Goal: Use online tool/utility: Utilize a website feature to perform a specific function

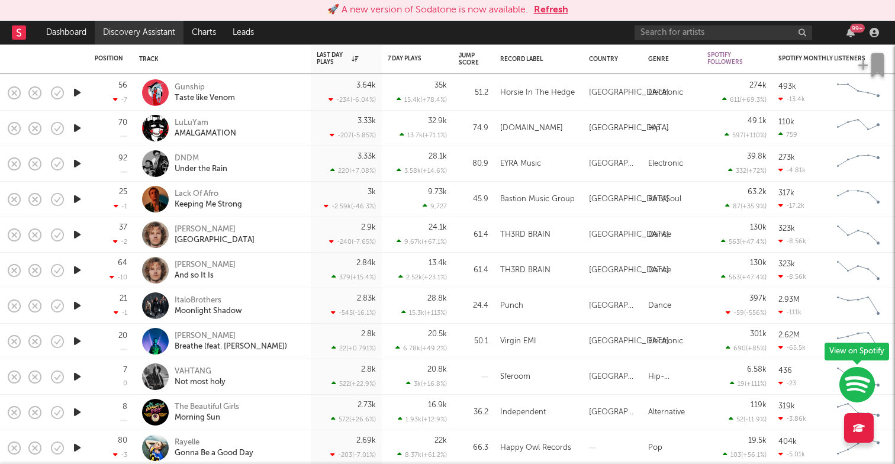
click at [169, 32] on link "Discovery Assistant" at bounding box center [139, 33] width 89 height 24
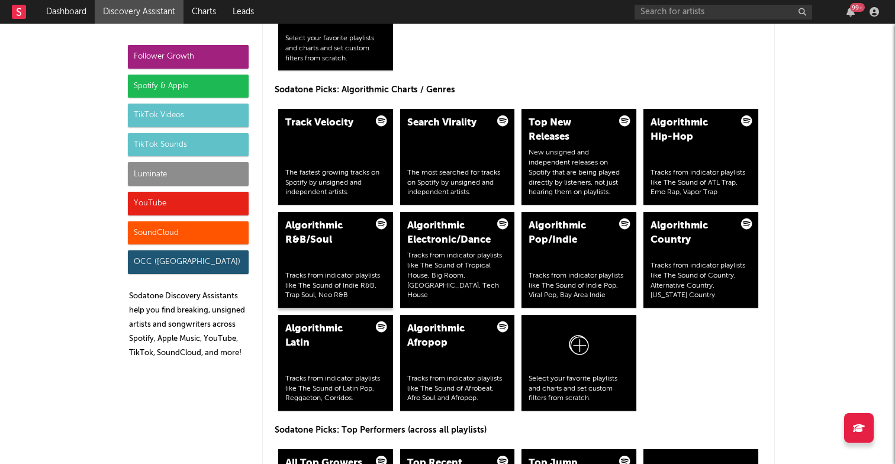
scroll to position [1431, 0]
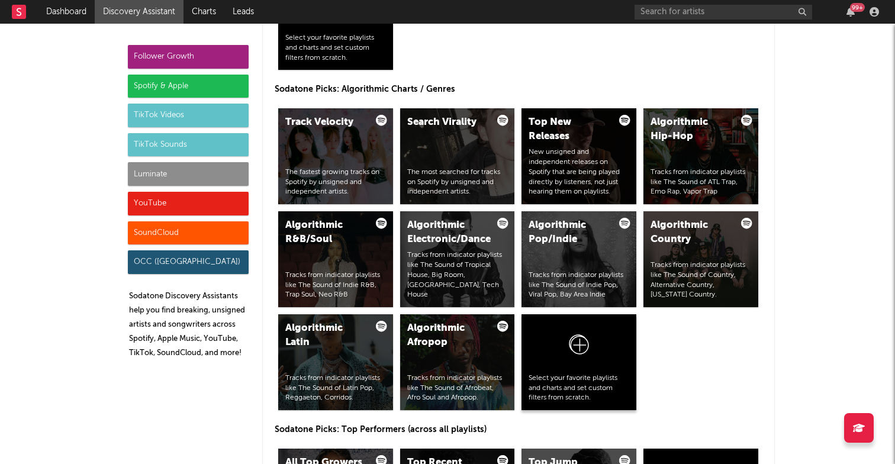
click at [554, 341] on div at bounding box center [578, 347] width 101 height 52
click at [574, 345] on icon at bounding box center [578, 347] width 22 height 28
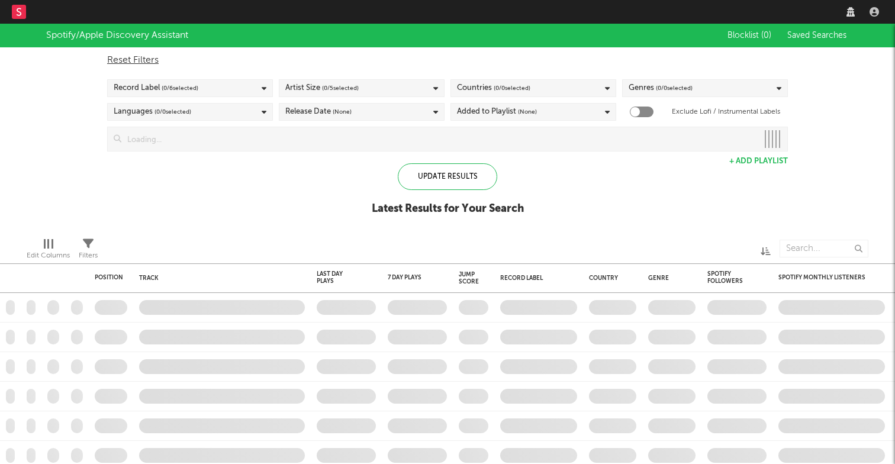
click at [286, 139] on input at bounding box center [439, 139] width 636 height 24
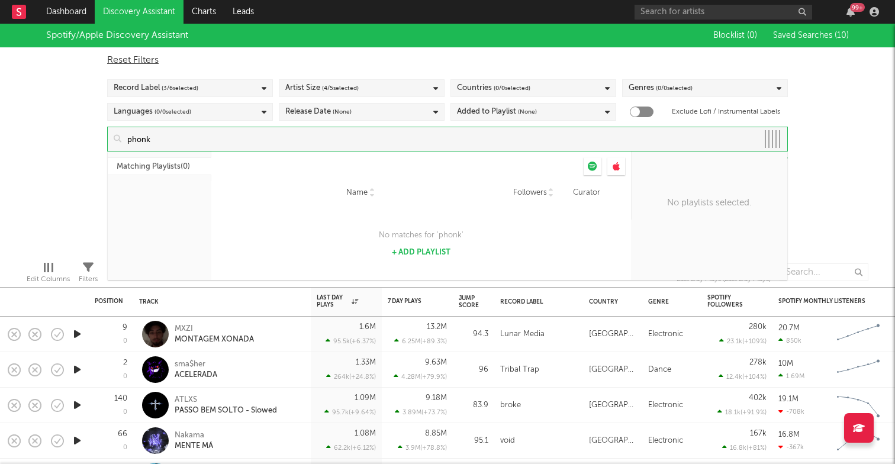
click at [425, 252] on button "+ Add Playlist" at bounding box center [421, 253] width 59 height 8
type input "phonk"
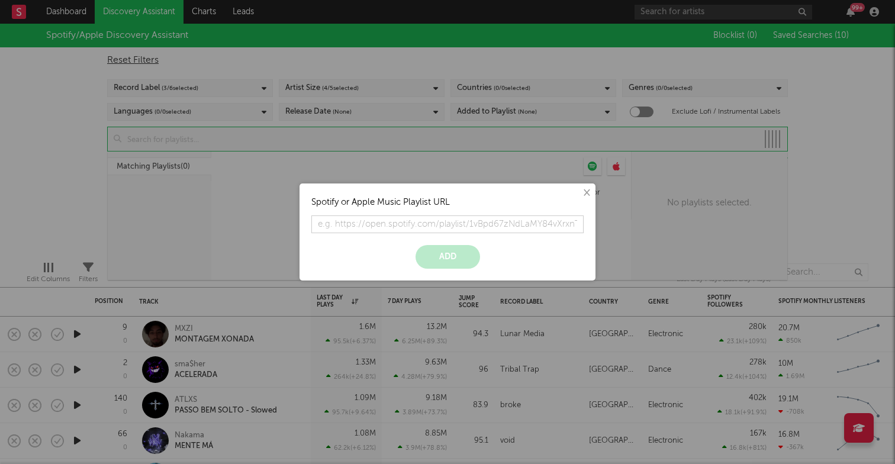
click at [589, 193] on button "×" at bounding box center [585, 192] width 13 height 13
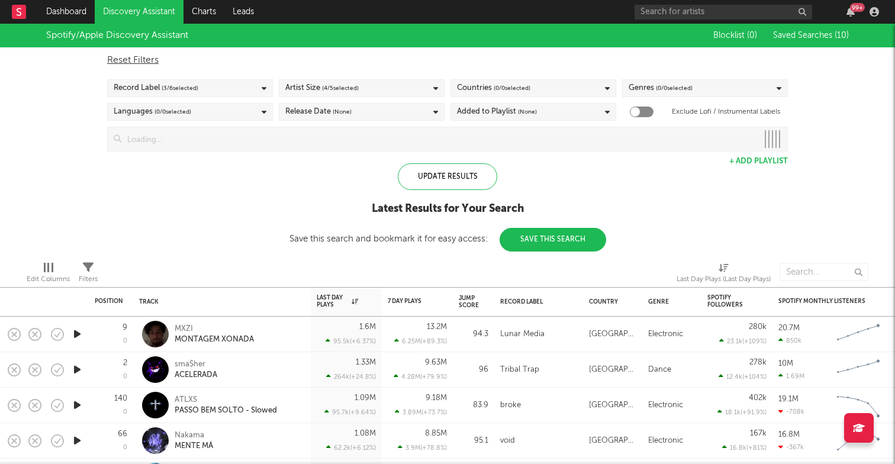
click at [311, 138] on input at bounding box center [439, 139] width 636 height 24
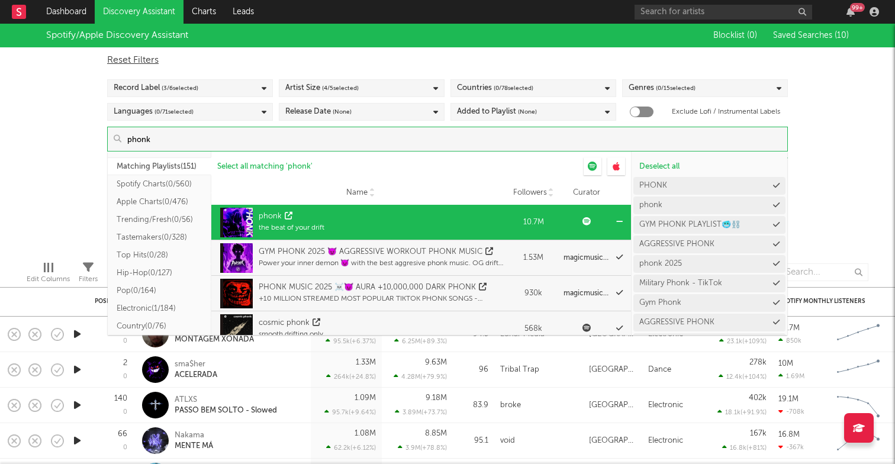
type input "phonk"
click at [366, 226] on div "phonk the beat of your drift" at bounding box center [360, 223] width 286 height 36
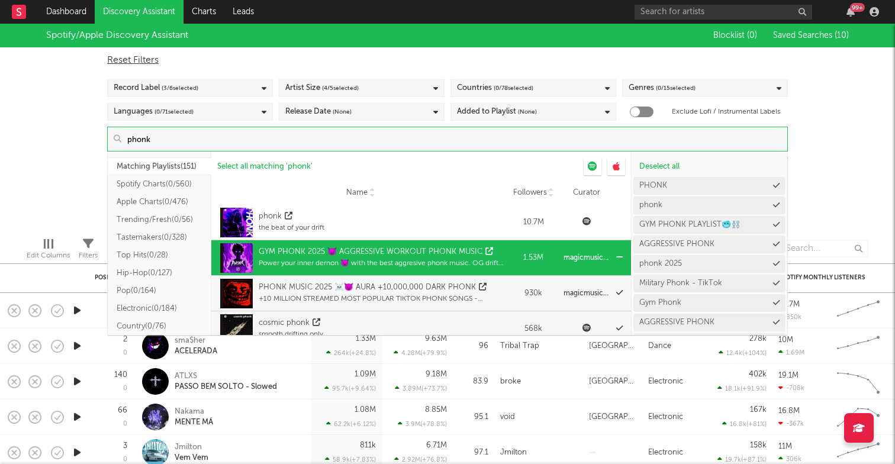
click at [428, 250] on div "GYM PHONK 2025 😈 AGGRESSIVE WORKOUT PHONK MUSIC" at bounding box center [371, 252] width 224 height 12
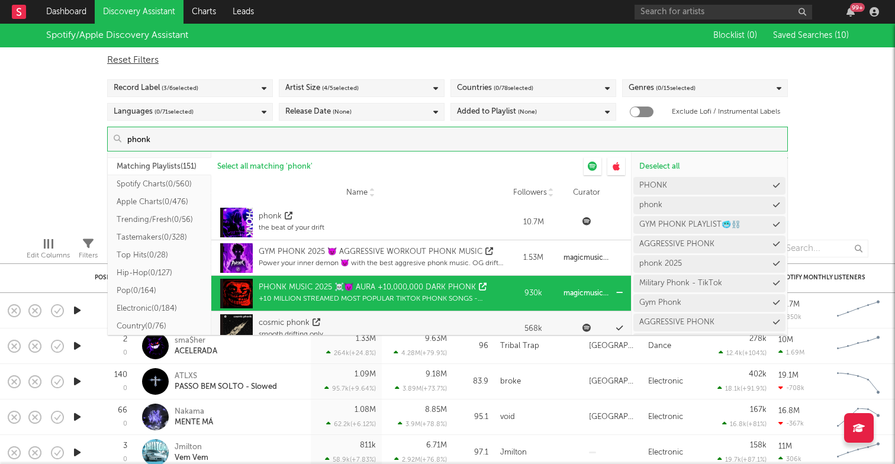
click at [433, 288] on div "PHONK MUSIC 2025 ☠️😈 AURA +10,000,000 DARK PHONK" at bounding box center [367, 288] width 217 height 12
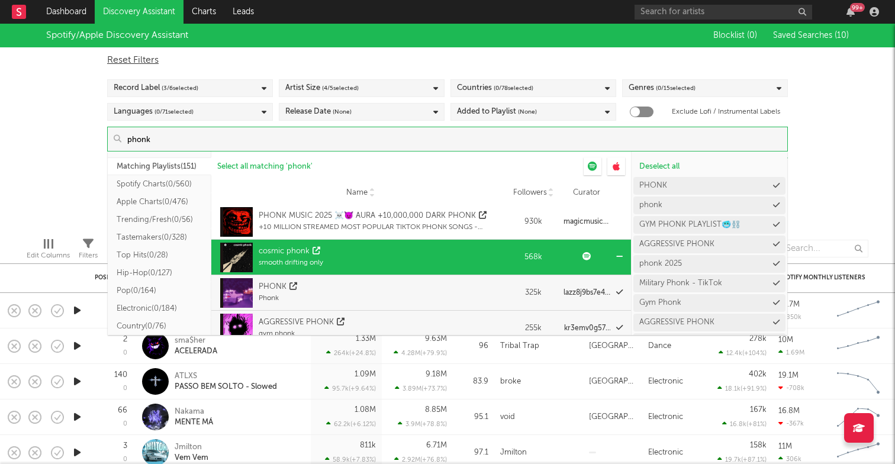
click at [440, 256] on div "cosmic phonk smooth drifting only" at bounding box center [360, 258] width 286 height 36
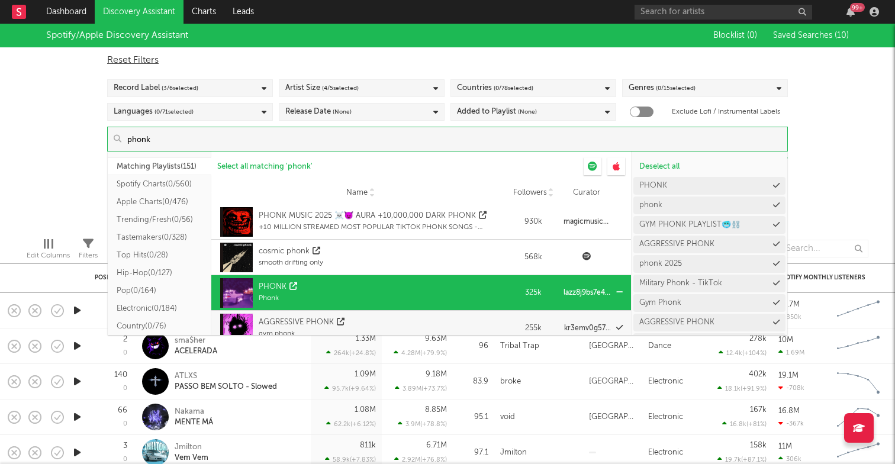
click at [440, 288] on div "PHONK Phonk" at bounding box center [360, 293] width 286 height 36
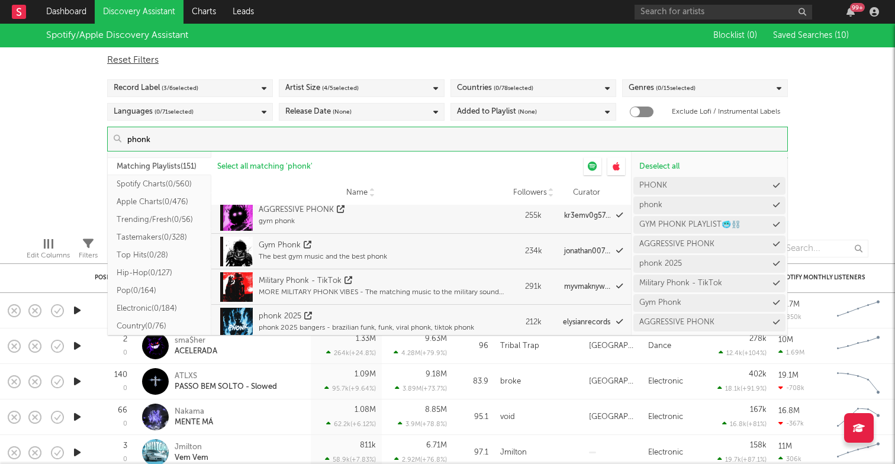
scroll to position [191, 0]
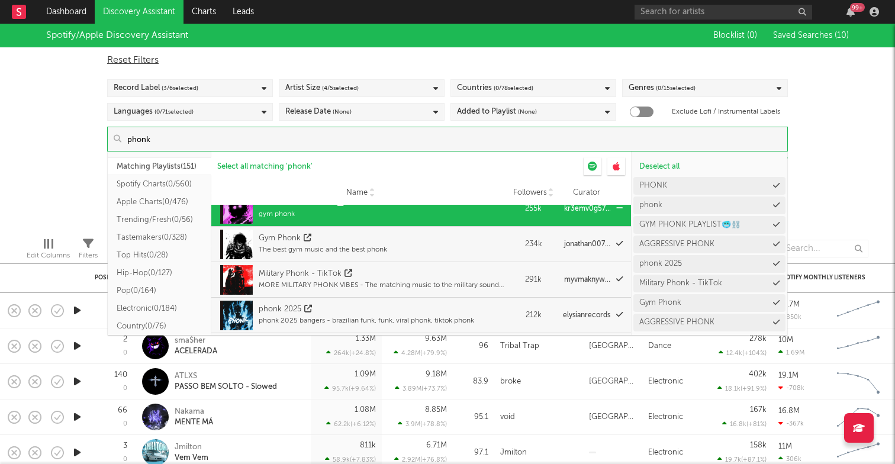
click at [454, 217] on div "AGGRESSIVE PHONK gym phonk" at bounding box center [360, 209] width 286 height 36
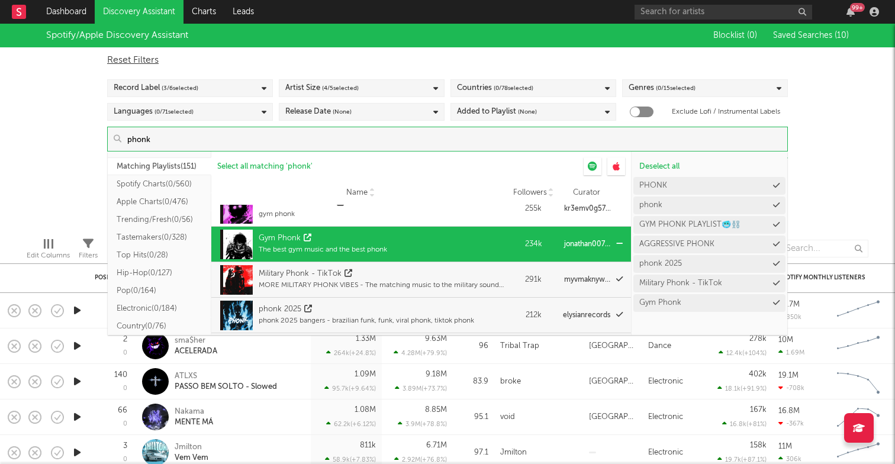
click at [454, 240] on div "Gym Phonk The best gym music and the best phonk" at bounding box center [360, 245] width 286 height 36
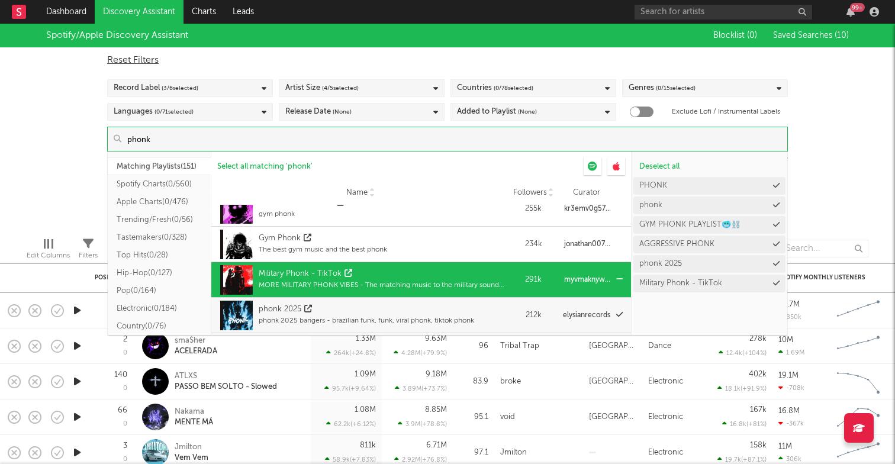
click at [454, 271] on div "Military Phonk - TikTok" at bounding box center [381, 274] width 245 height 12
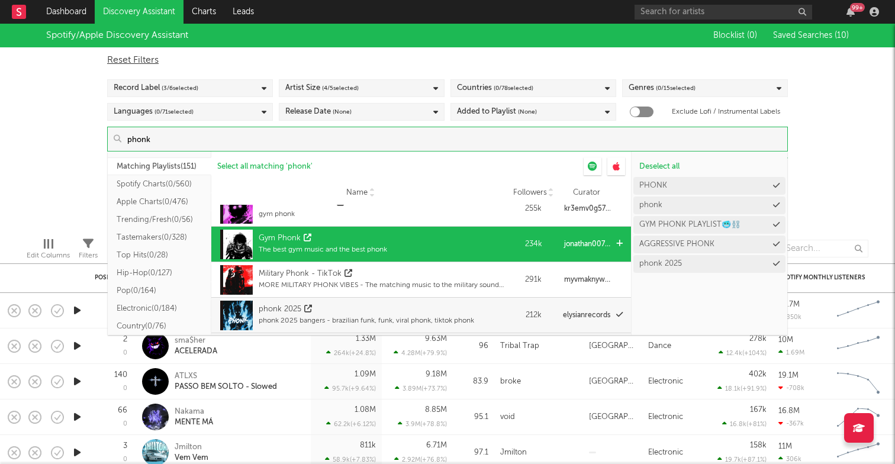
click at [457, 235] on div "Gym Phonk The best gym music and the best phonk" at bounding box center [360, 245] width 286 height 36
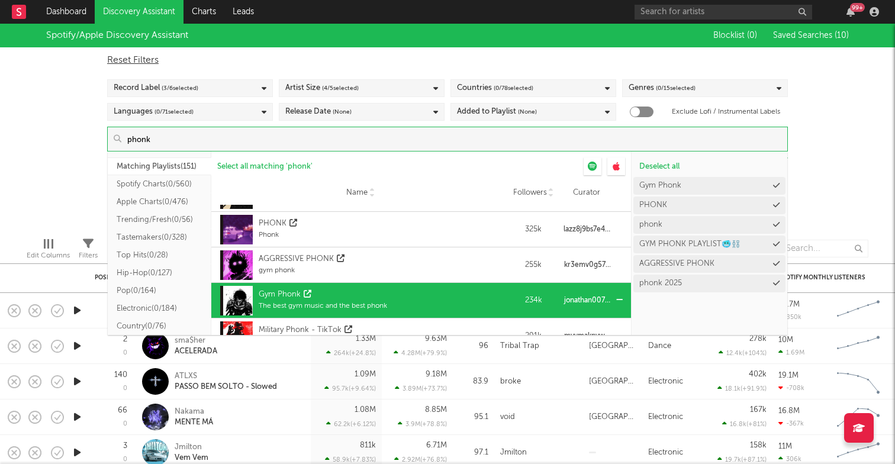
scroll to position [137, 0]
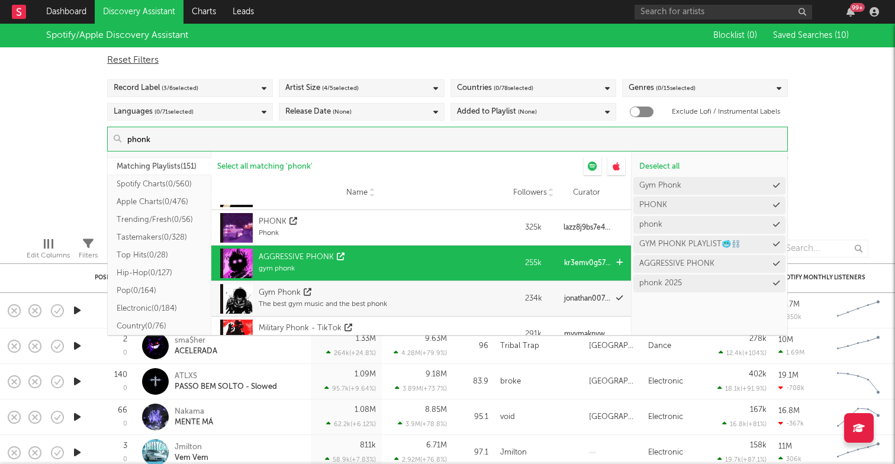
click at [458, 257] on div "AGGRESSIVE PHONK gym phonk" at bounding box center [360, 264] width 286 height 36
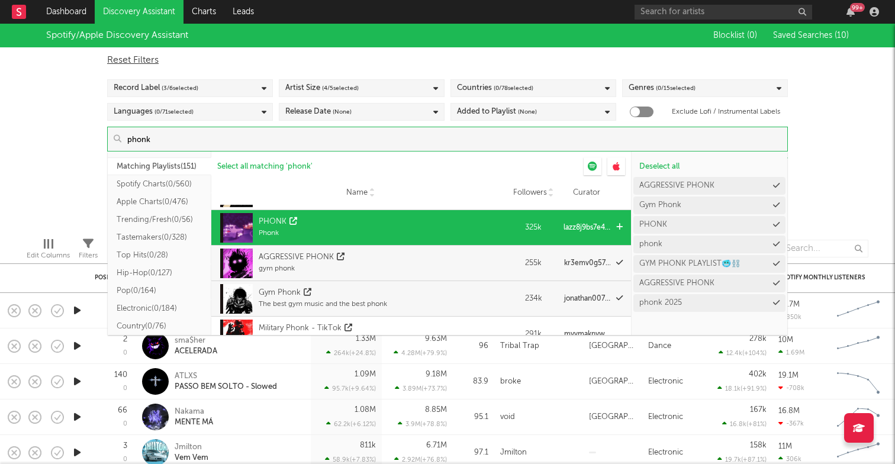
click at [456, 221] on div "PHONK Phonk" at bounding box center [360, 228] width 286 height 36
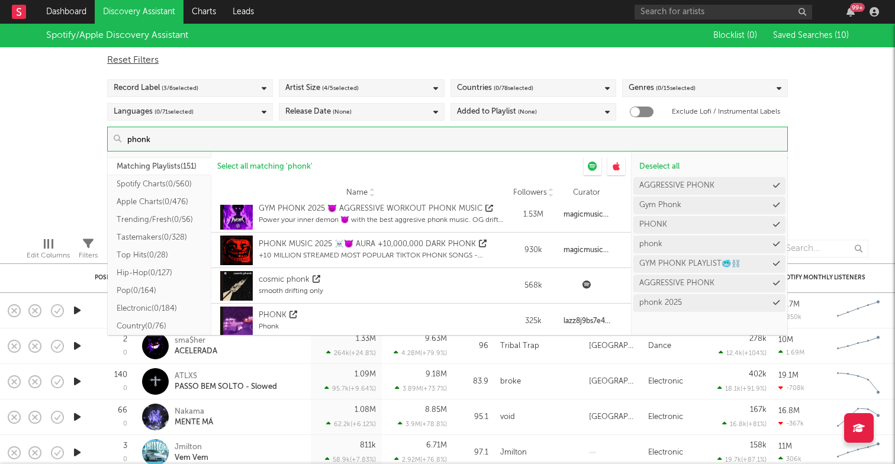
scroll to position [29, 0]
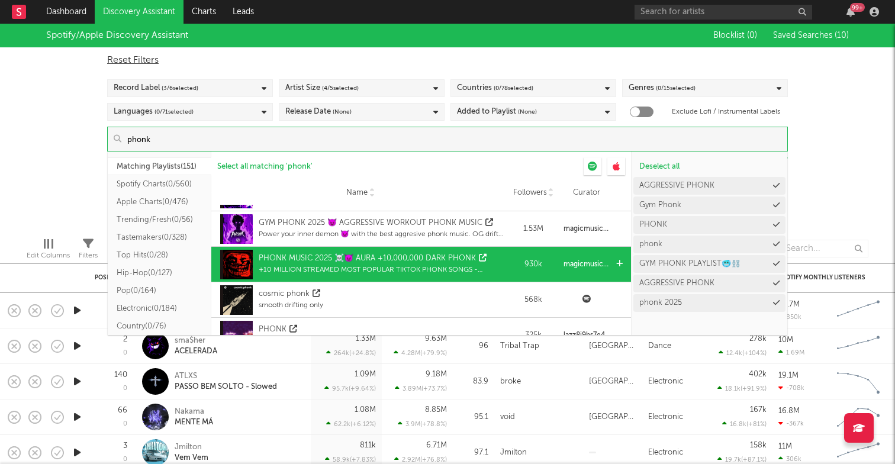
click at [462, 259] on div "PHONK MUSIC 2025 ☠️😈 AURA +10,000,000 DARK PHONK" at bounding box center [367, 259] width 217 height 12
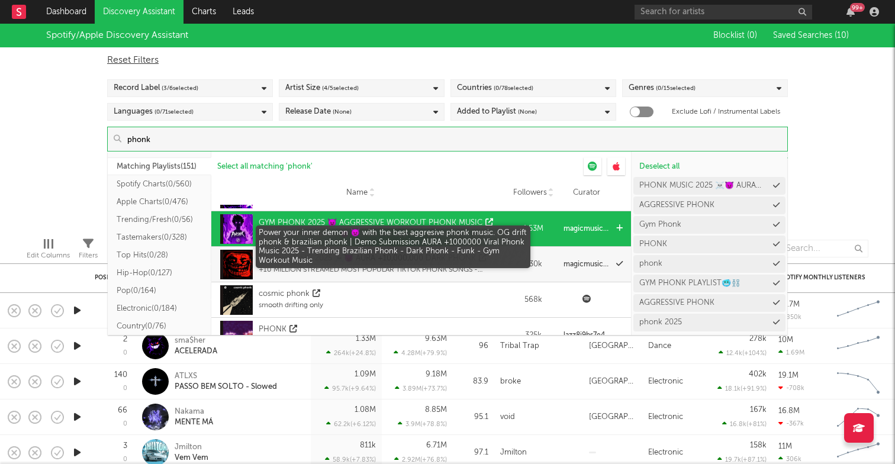
click at [468, 231] on div "Power your inner demon 👿 with the best aggresive phonk music. OG drift phonk & …" at bounding box center [381, 234] width 245 height 11
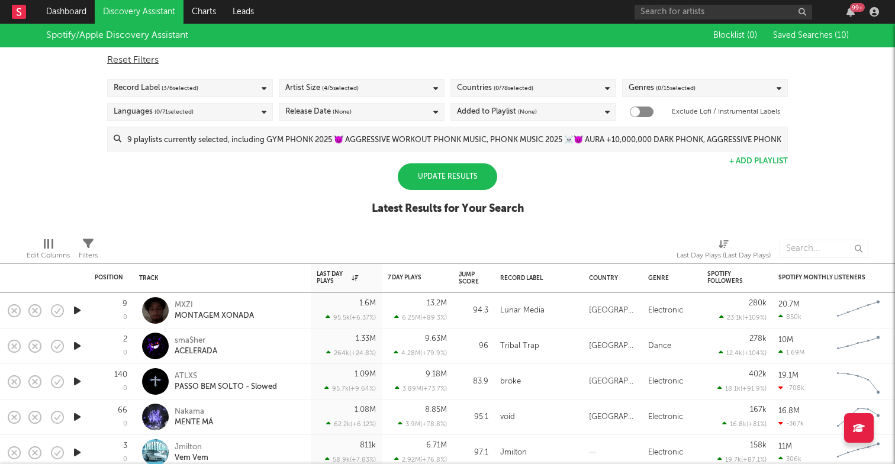
click at [824, 179] on div "Spotify/Apple Discovery Assistant Blocklist ( 0 ) Saved Searches ( 10 ) Reset F…" at bounding box center [447, 126] width 895 height 204
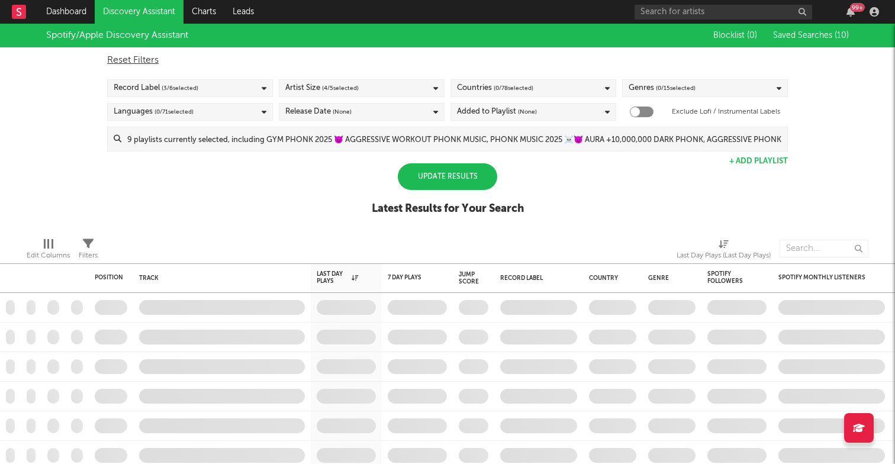
click at [454, 170] on div "Update Results" at bounding box center [447, 176] width 99 height 27
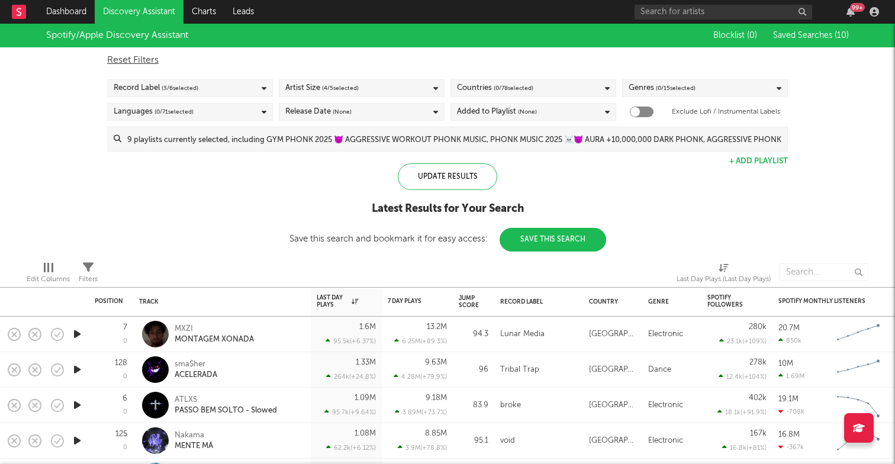
click at [826, 31] on span "Saved Searches ( 10 )" at bounding box center [811, 35] width 76 height 8
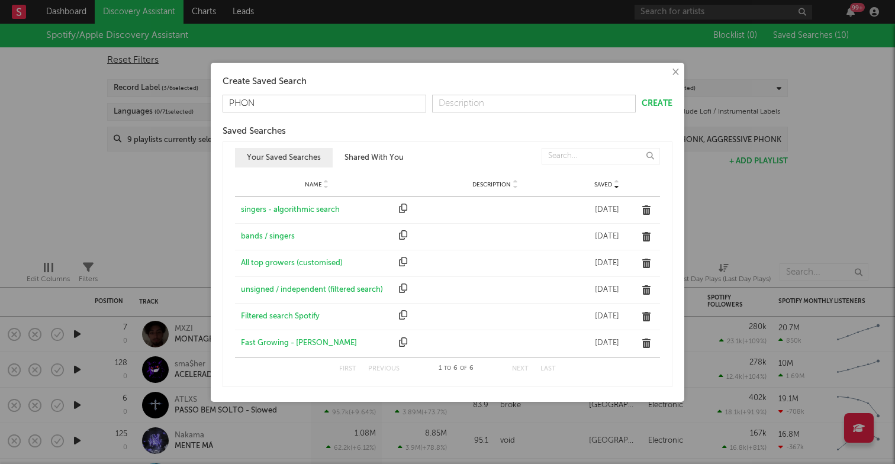
type input "PHONK"
click at [659, 103] on button "Create" at bounding box center [656, 103] width 31 height 8
